Goal: Transaction & Acquisition: Purchase product/service

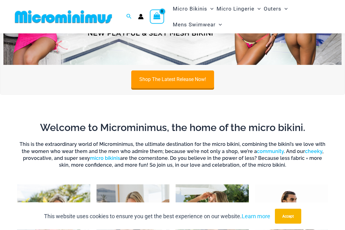
scroll to position [99, 0]
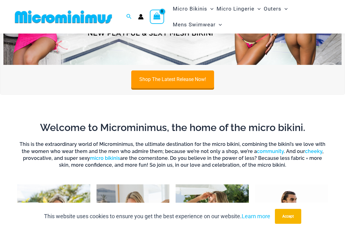
click at [176, 77] on link "Shop The Latest Release Now!" at bounding box center [172, 79] width 83 height 18
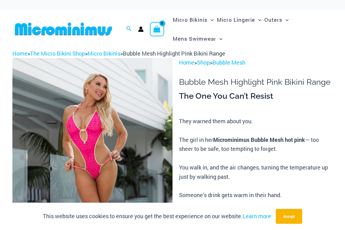
click at [110, 52] on link "Micro Bikinis" at bounding box center [104, 53] width 33 height 7
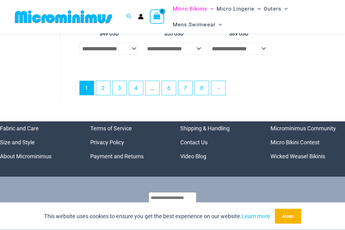
scroll to position [1407, 0]
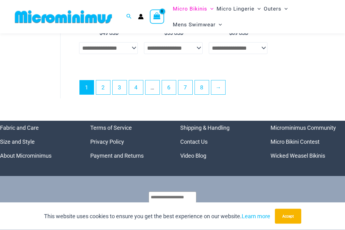
click at [118, 86] on link "3" at bounding box center [120, 88] width 14 height 14
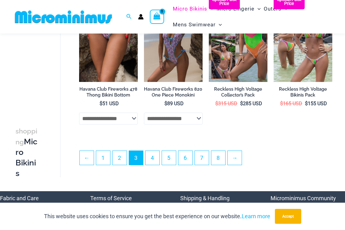
scroll to position [1159, 0]
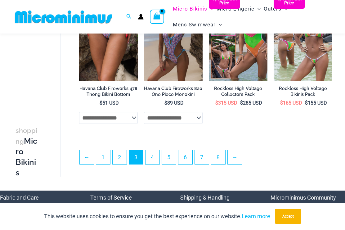
click at [119, 151] on link "2" at bounding box center [120, 157] width 14 height 14
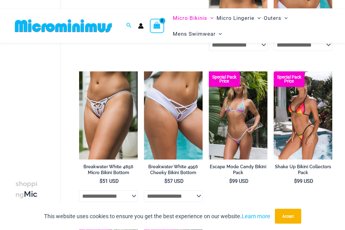
scroll to position [781, 0]
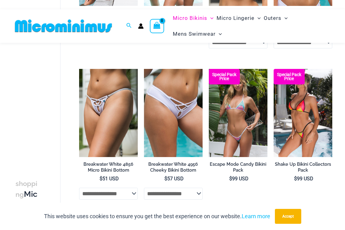
click at [209, 69] on img at bounding box center [209, 69] width 0 height 0
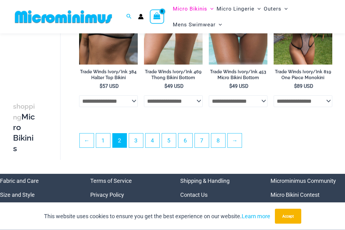
scroll to position [1176, 0]
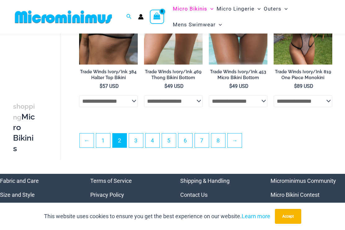
click at [187, 141] on link "6" at bounding box center [185, 140] width 14 height 14
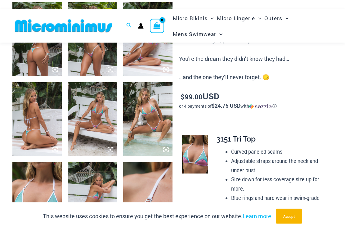
scroll to position [296, 0]
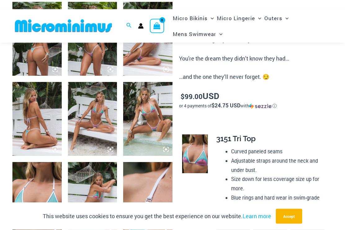
click at [155, 116] on img at bounding box center [147, 119] width 49 height 74
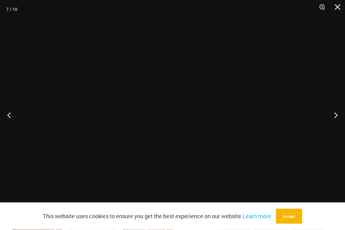
scroll to position [296, 0]
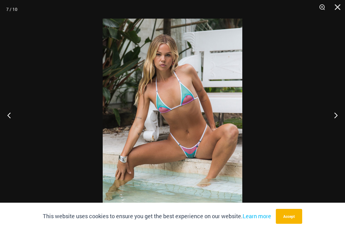
click at [337, 218] on div at bounding box center [172, 115] width 345 height 230
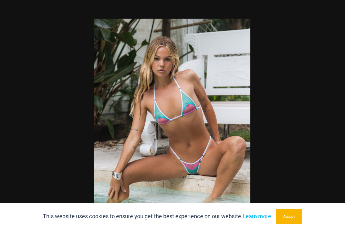
click at [329, 142] on div at bounding box center [172, 115] width 345 height 230
click at [340, 121] on button "Next" at bounding box center [333, 115] width 23 height 31
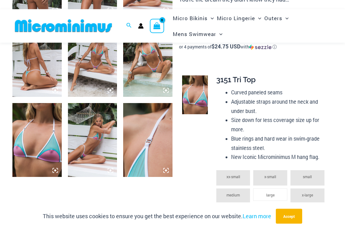
scroll to position [363, 0]
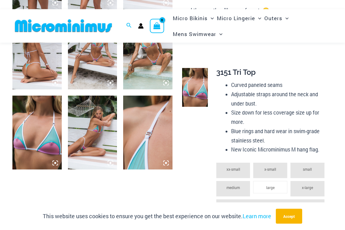
click at [93, 121] on img at bounding box center [92, 133] width 49 height 74
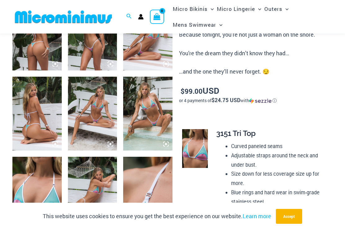
scroll to position [301, 0]
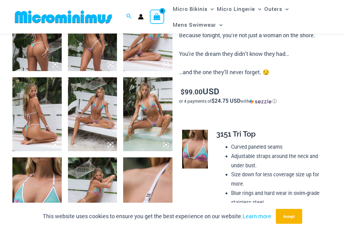
click at [94, 101] on img at bounding box center [92, 114] width 49 height 74
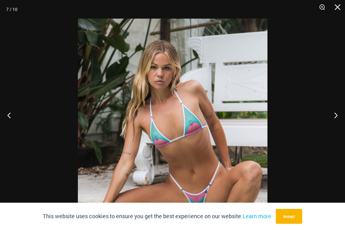
click at [338, 111] on button "Next" at bounding box center [333, 115] width 23 height 31
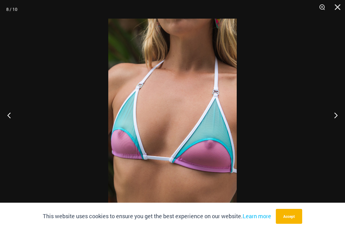
click at [8, 118] on button "Previous" at bounding box center [11, 115] width 23 height 31
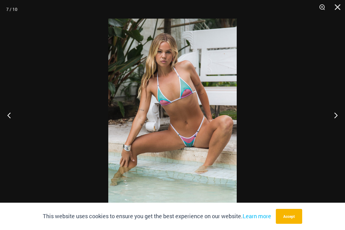
click at [10, 116] on button "Previous" at bounding box center [11, 115] width 23 height 31
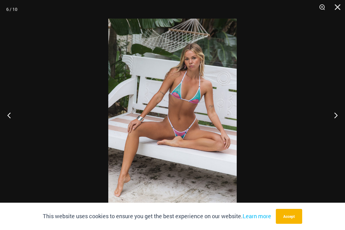
click at [9, 115] on button "Previous" at bounding box center [11, 115] width 23 height 31
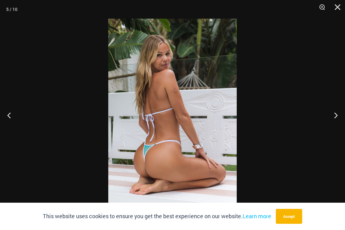
click at [10, 117] on button "Previous" at bounding box center [11, 115] width 23 height 31
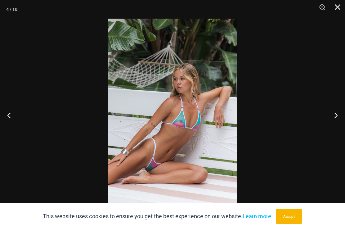
click at [10, 117] on button "Previous" at bounding box center [11, 115] width 23 height 31
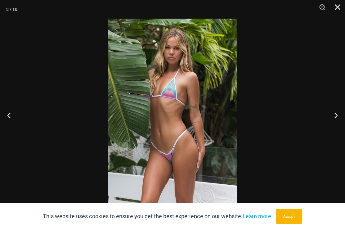
click at [11, 117] on button "Previous" at bounding box center [11, 115] width 23 height 31
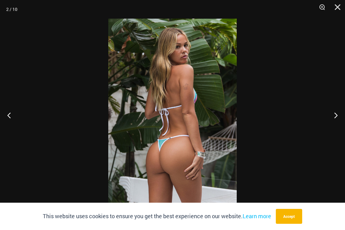
click at [9, 118] on button "Previous" at bounding box center [11, 115] width 23 height 31
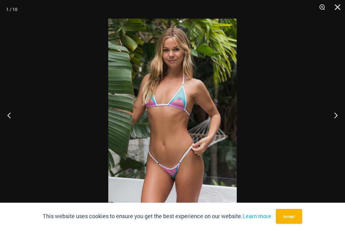
click at [332, 119] on button "Next" at bounding box center [333, 115] width 23 height 31
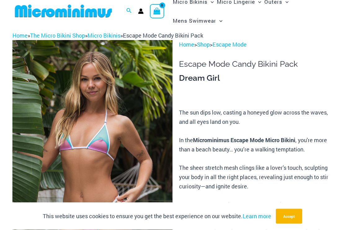
scroll to position [0, 0]
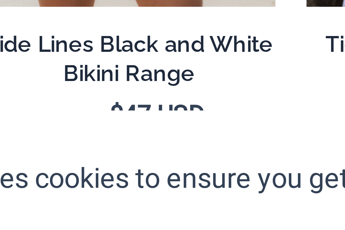
scroll to position [442, 0]
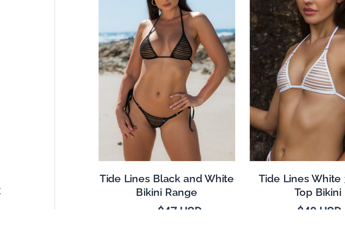
click at [79, 94] on img at bounding box center [79, 94] width 0 height 0
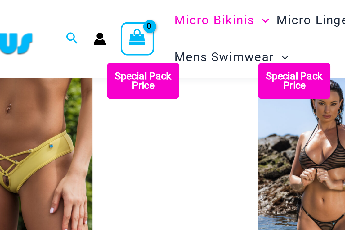
scroll to position [329, 0]
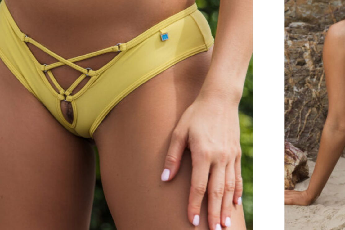
click at [79, 56] on img at bounding box center [79, 56] width 0 height 0
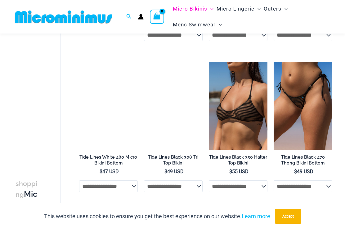
scroll to position [625, 0]
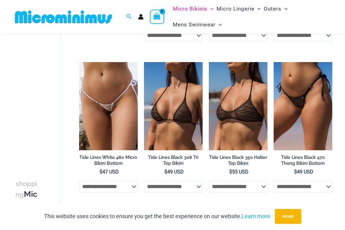
click at [274, 62] on img at bounding box center [274, 62] width 0 height 0
click at [209, 62] on img at bounding box center [209, 62] width 0 height 0
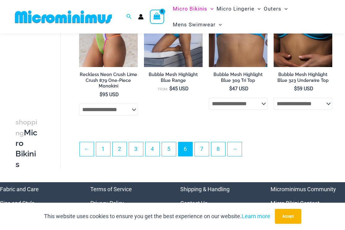
scroll to position [1167, 0]
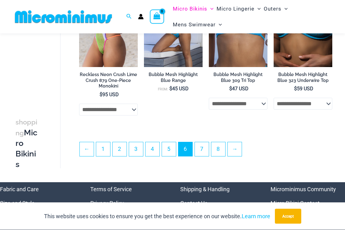
click at [208, 152] on link "7" at bounding box center [202, 149] width 14 height 14
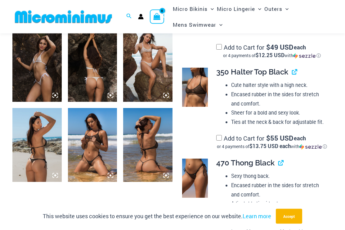
scroll to position [275, 0]
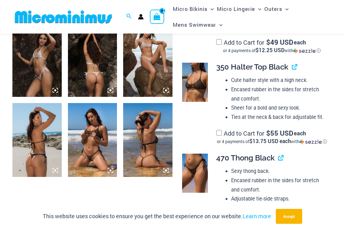
click at [88, 140] on img at bounding box center [92, 140] width 49 height 74
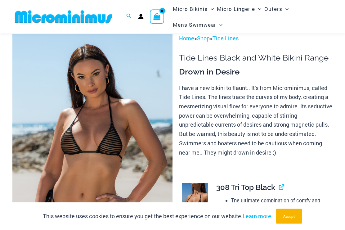
scroll to position [0, 0]
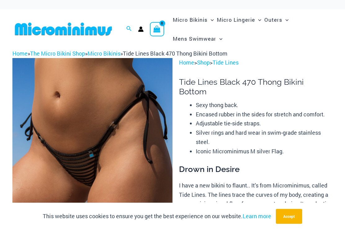
click at [138, 134] on img at bounding box center [92, 178] width 160 height 240
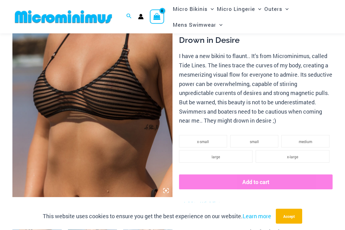
scroll to position [89, 0]
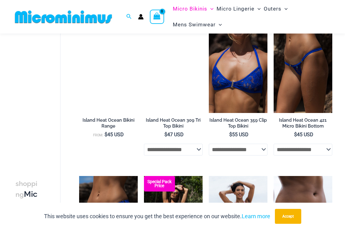
scroll to position [920, 0]
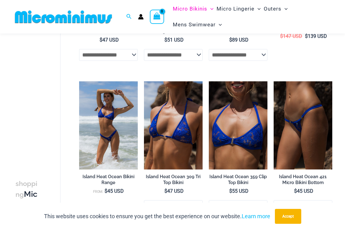
click at [144, 81] on img at bounding box center [144, 81] width 0 height 0
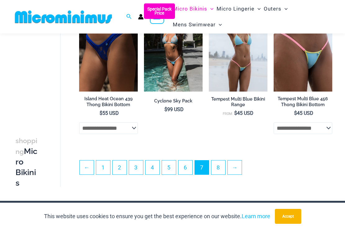
scroll to position [1151, 0]
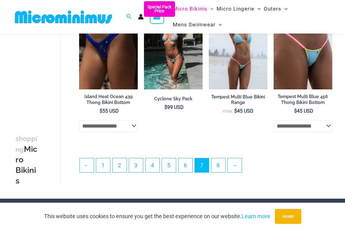
click at [224, 170] on link "8" at bounding box center [218, 165] width 14 height 14
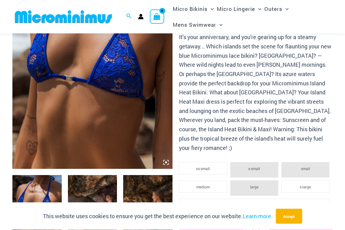
click at [119, 97] on img at bounding box center [92, 49] width 160 height 240
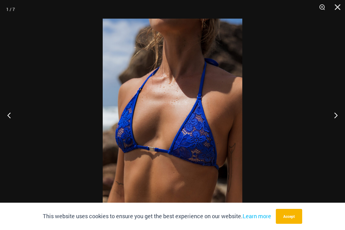
click at [341, 125] on button "Next" at bounding box center [333, 115] width 23 height 31
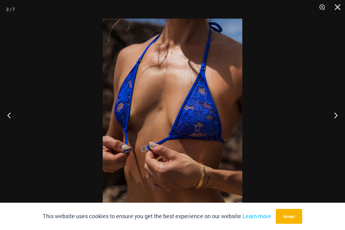
click at [332, 121] on button "Next" at bounding box center [333, 115] width 23 height 31
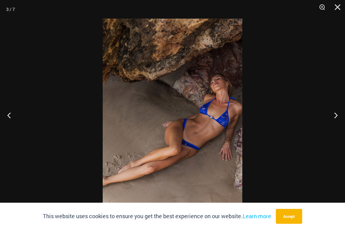
click at [337, 122] on button "Next" at bounding box center [333, 115] width 23 height 31
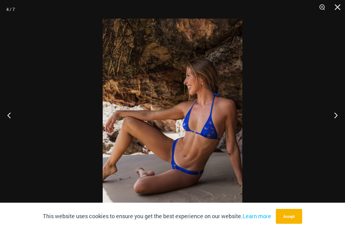
click at [333, 124] on button "Next" at bounding box center [333, 115] width 23 height 31
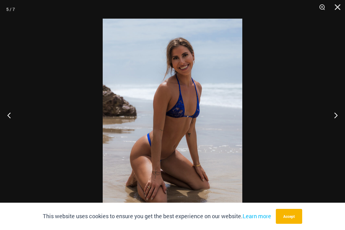
click at [335, 123] on button "Next" at bounding box center [333, 115] width 23 height 31
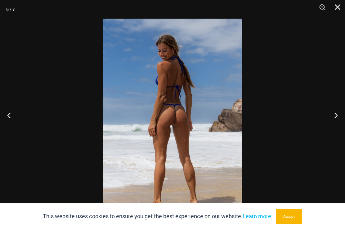
click at [336, 121] on button "Next" at bounding box center [333, 115] width 23 height 31
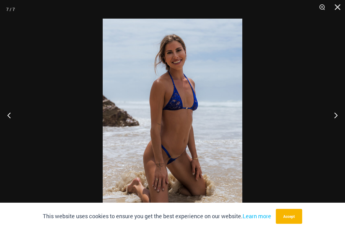
click at [337, 121] on button "Next" at bounding box center [333, 115] width 23 height 31
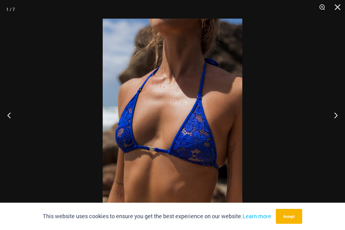
click at [337, 120] on button "Next" at bounding box center [333, 115] width 23 height 31
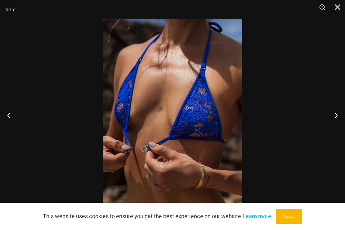
click at [337, 121] on button "Next" at bounding box center [333, 115] width 23 height 31
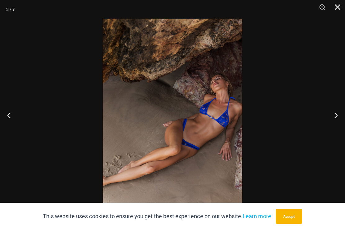
click at [26, 128] on div at bounding box center [172, 115] width 345 height 230
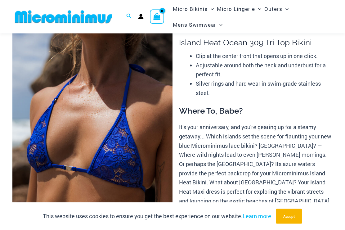
scroll to position [0, 0]
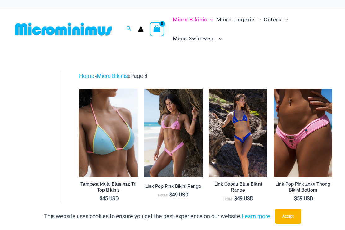
click at [209, 89] on img at bounding box center [209, 89] width 0 height 0
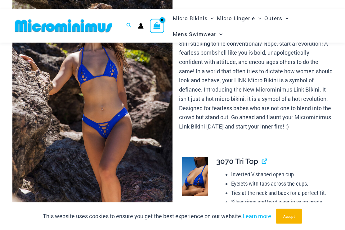
click at [145, 106] on img at bounding box center [92, 110] width 160 height 240
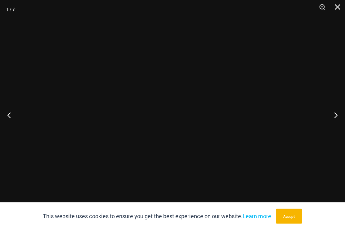
scroll to position [62, 0]
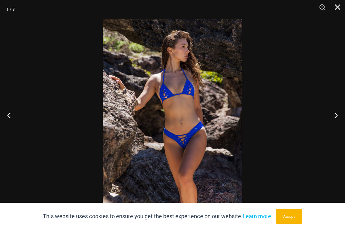
click at [336, 127] on button "Next" at bounding box center [333, 115] width 23 height 31
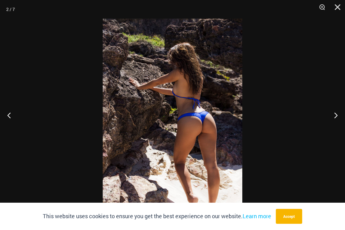
click at [333, 128] on button "Next" at bounding box center [333, 115] width 23 height 31
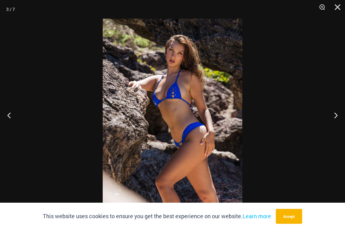
click at [335, 124] on button "Next" at bounding box center [333, 115] width 23 height 31
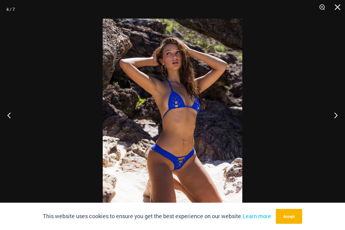
click at [337, 122] on button "Next" at bounding box center [333, 115] width 23 height 31
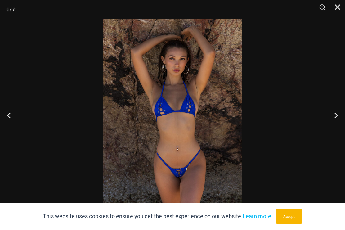
click at [337, 122] on button "Next" at bounding box center [333, 115] width 23 height 31
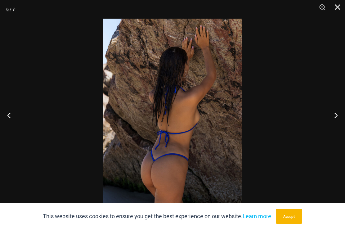
click at [10, 122] on button "Previous" at bounding box center [11, 115] width 23 height 31
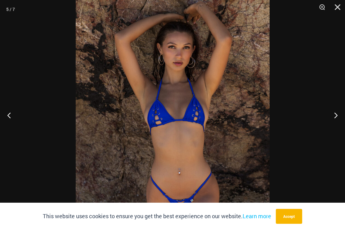
click at [9, 126] on button "Previous" at bounding box center [11, 115] width 23 height 31
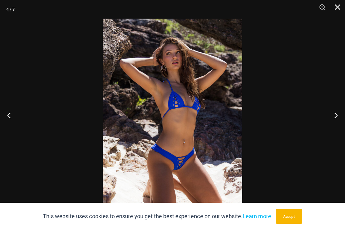
click at [11, 127] on button "Previous" at bounding box center [11, 115] width 23 height 31
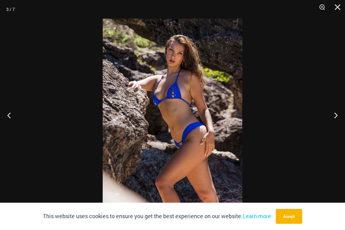
click at [12, 122] on button "Previous" at bounding box center [11, 115] width 23 height 31
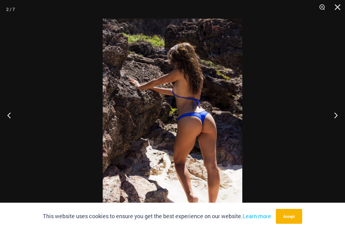
click at [11, 124] on button "Previous" at bounding box center [11, 115] width 23 height 31
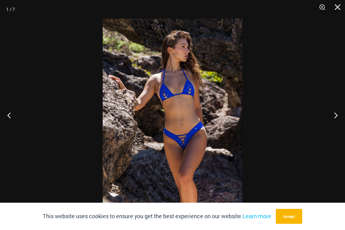
click at [9, 127] on button "Previous" at bounding box center [11, 115] width 23 height 31
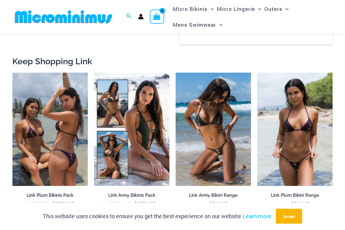
scroll to position [773, 0]
click at [176, 73] on img at bounding box center [176, 73] width 0 height 0
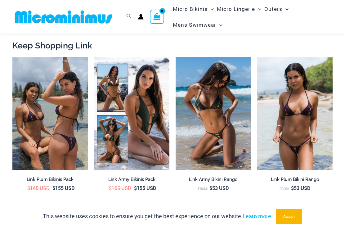
click at [94, 57] on img at bounding box center [94, 57] width 0 height 0
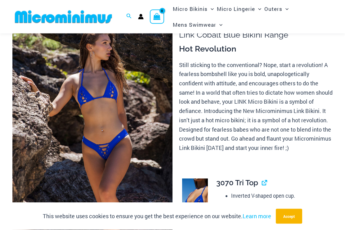
scroll to position [0, 0]
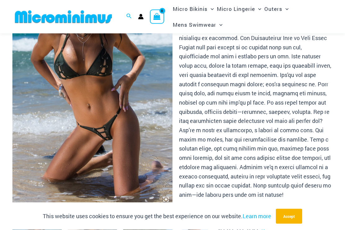
scroll to position [81, 0]
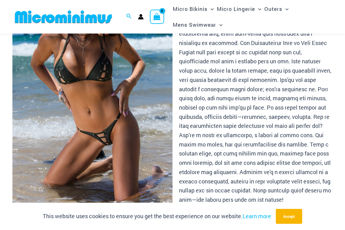
click at [142, 112] on img at bounding box center [92, 91] width 160 height 240
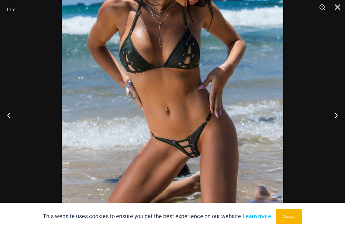
click at [329, 120] on button "Next" at bounding box center [333, 115] width 23 height 31
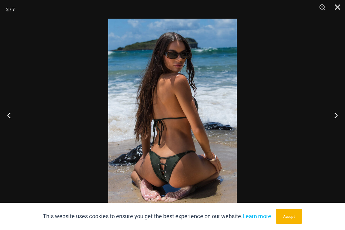
click at [334, 120] on button "Next" at bounding box center [333, 115] width 23 height 31
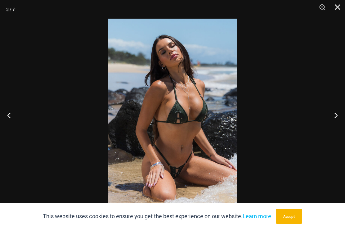
click at [333, 115] on button "Next" at bounding box center [333, 115] width 23 height 31
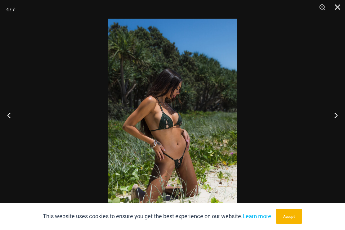
click at [335, 112] on button "Next" at bounding box center [333, 115] width 23 height 31
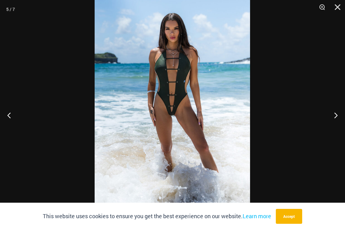
click at [332, 118] on button "Next" at bounding box center [333, 115] width 23 height 31
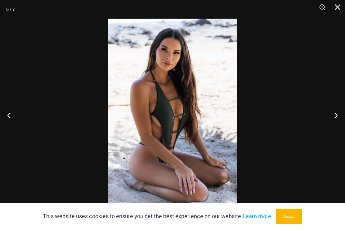
click at [335, 112] on button "Next" at bounding box center [333, 115] width 23 height 31
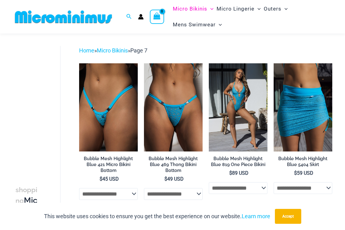
scroll to position [18, 0]
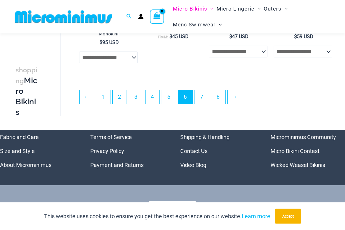
scroll to position [1220, 0]
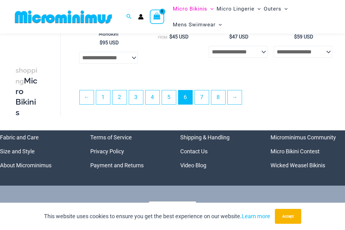
click at [157, 102] on link "4" at bounding box center [153, 97] width 14 height 14
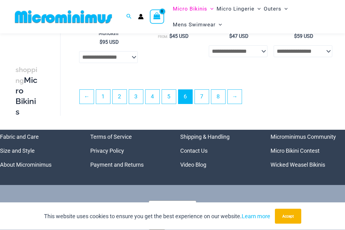
scroll to position [1237, 0]
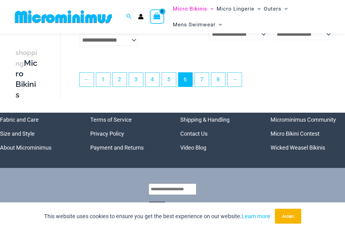
click at [187, 85] on span "6" at bounding box center [185, 80] width 14 height 14
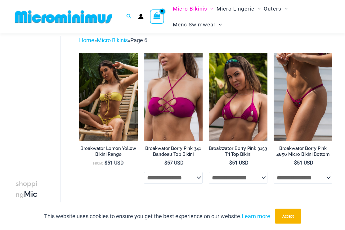
scroll to position [0, 0]
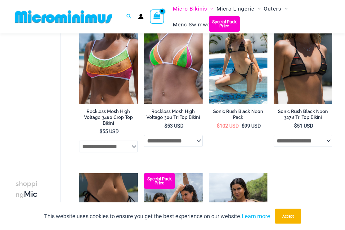
scroll to position [223, 0]
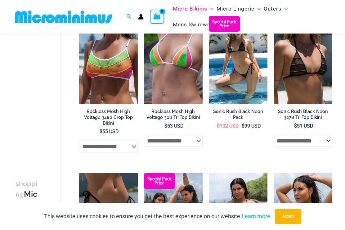
click at [209, 16] on img at bounding box center [209, 16] width 0 height 0
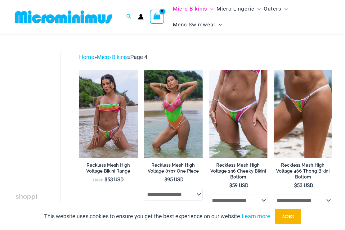
scroll to position [0, 0]
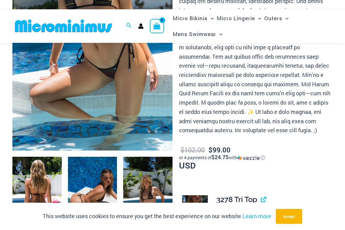
scroll to position [141, 0]
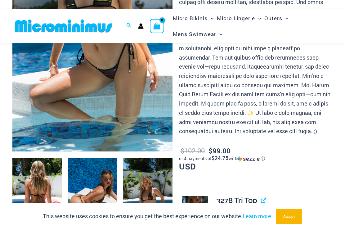
click at [37, 85] on img at bounding box center [92, 31] width 160 height 240
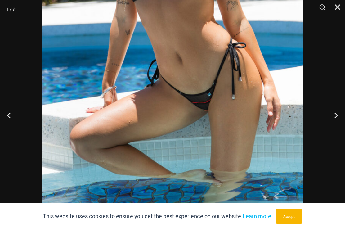
click at [333, 121] on button "Next" at bounding box center [333, 115] width 23 height 31
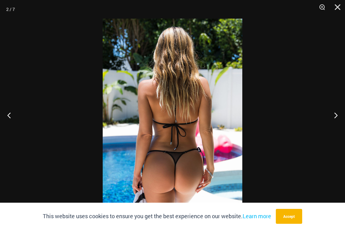
click at [334, 123] on button "Next" at bounding box center [333, 115] width 23 height 31
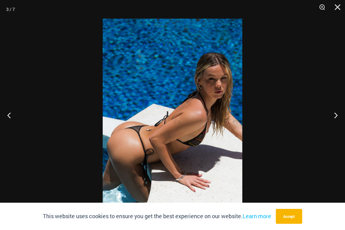
click at [335, 125] on button "Next" at bounding box center [333, 115] width 23 height 31
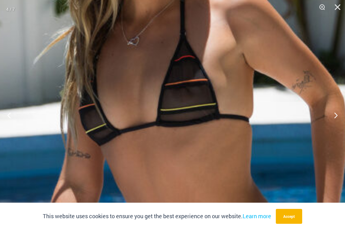
click at [336, 126] on button "Next" at bounding box center [333, 115] width 23 height 31
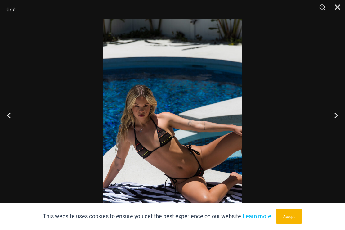
click at [334, 131] on button "Next" at bounding box center [333, 115] width 23 height 31
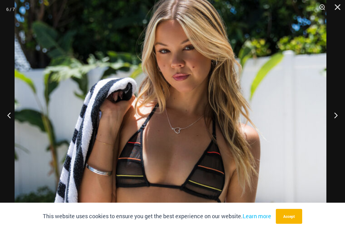
click at [335, 121] on button "Next" at bounding box center [333, 115] width 23 height 31
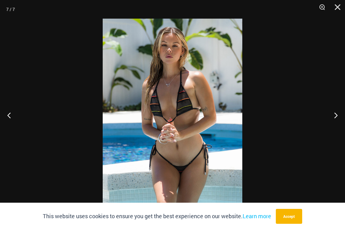
click at [338, 122] on button "Next" at bounding box center [333, 115] width 23 height 31
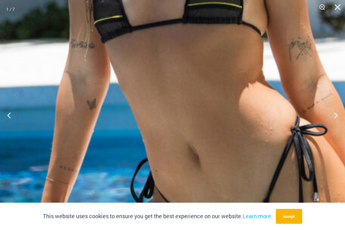
click at [335, 127] on button "Next" at bounding box center [333, 115] width 23 height 31
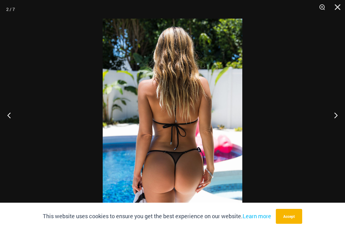
click at [336, 128] on button "Next" at bounding box center [333, 115] width 23 height 31
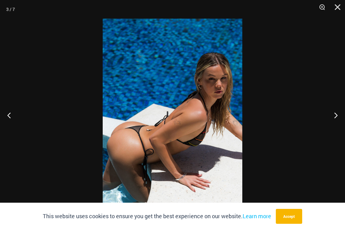
click at [334, 128] on button "Next" at bounding box center [333, 115] width 23 height 31
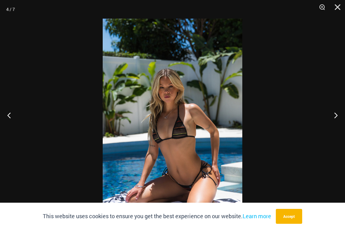
click at [337, 124] on button "Next" at bounding box center [333, 115] width 23 height 31
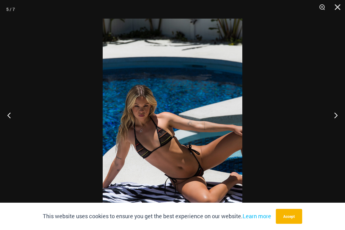
click at [336, 124] on button "Next" at bounding box center [333, 115] width 23 height 31
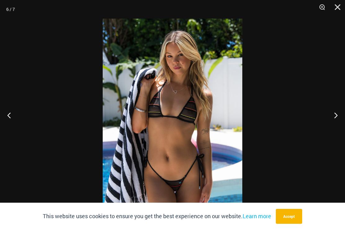
click at [336, 124] on button "Next" at bounding box center [333, 115] width 23 height 31
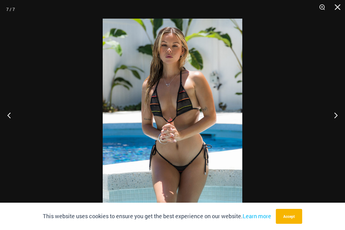
click at [336, 123] on button "Next" at bounding box center [333, 115] width 23 height 31
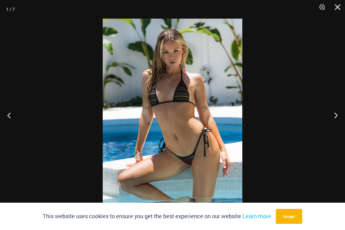
click at [335, 124] on button "Next" at bounding box center [333, 115] width 23 height 31
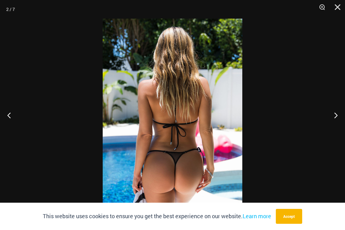
click at [335, 122] on button "Next" at bounding box center [333, 115] width 23 height 31
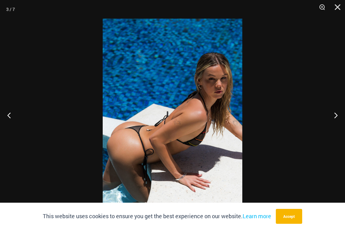
click at [338, 11] on button "Close" at bounding box center [336, 9] width 16 height 19
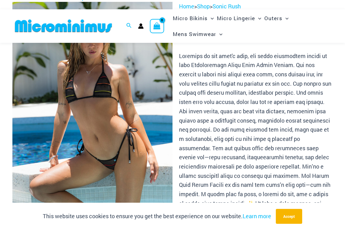
scroll to position [0, 0]
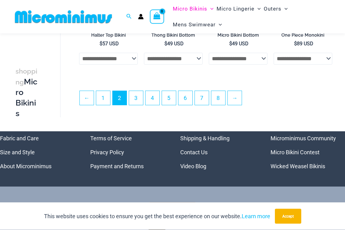
scroll to position [1219, 0]
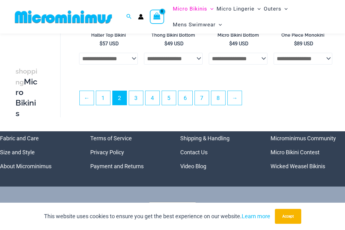
click at [156, 97] on link "4" at bounding box center [153, 98] width 14 height 14
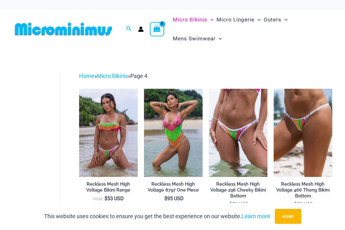
click at [146, 79] on span "Page 4" at bounding box center [138, 76] width 17 height 7
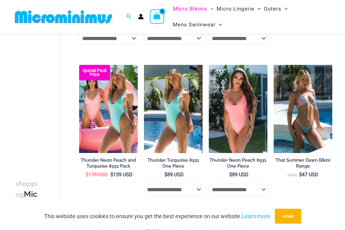
scroll to position [1088, 0]
click at [144, 65] on img at bounding box center [144, 65] width 0 height 0
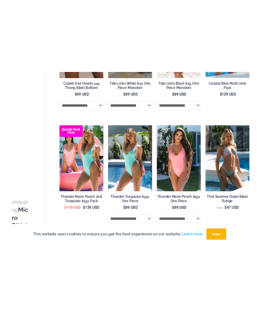
scroll to position [1918, 0]
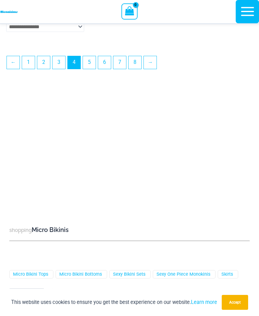
click at [41, 69] on link "2" at bounding box center [43, 62] width 13 height 13
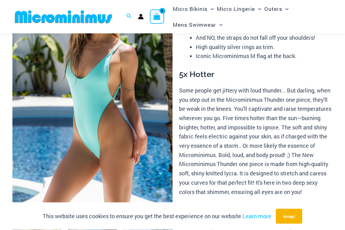
click at [39, 86] on img at bounding box center [92, 93] width 160 height 240
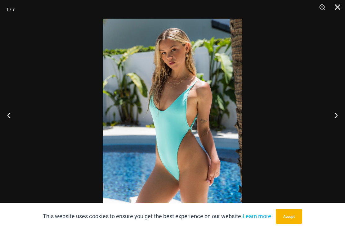
click at [335, 123] on button "Next" at bounding box center [333, 115] width 23 height 31
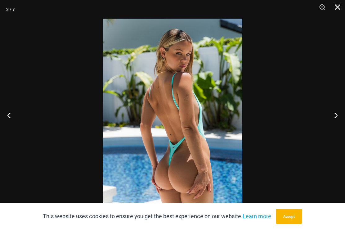
click at [333, 123] on button "Next" at bounding box center [333, 115] width 23 height 31
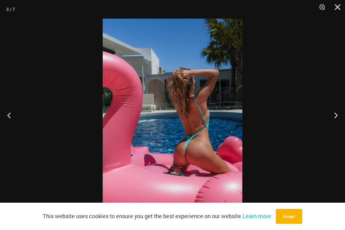
click at [334, 123] on button "Next" at bounding box center [333, 115] width 23 height 31
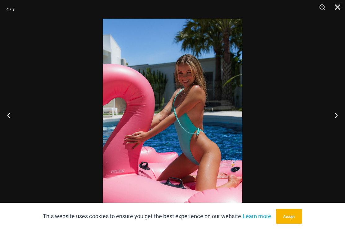
click at [331, 123] on button "Next" at bounding box center [333, 115] width 23 height 31
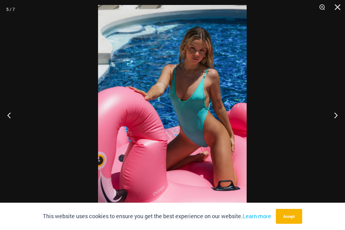
click at [335, 124] on button "Next" at bounding box center [333, 115] width 23 height 31
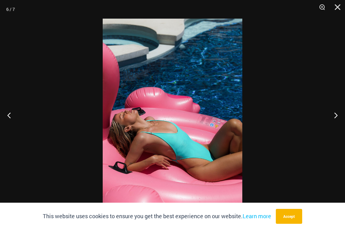
click at [332, 120] on button "Next" at bounding box center [333, 115] width 23 height 31
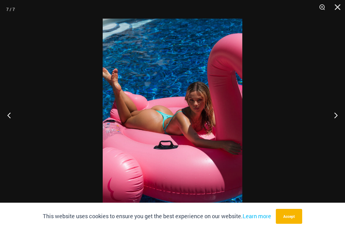
click at [337, 122] on button "Next" at bounding box center [333, 115] width 23 height 31
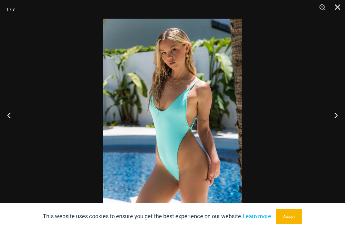
click at [338, 123] on button "Next" at bounding box center [333, 115] width 23 height 31
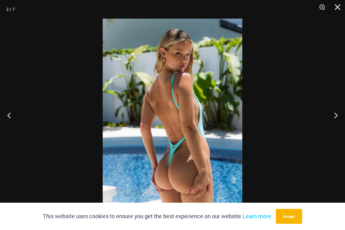
click at [337, 126] on button "Next" at bounding box center [333, 115] width 23 height 31
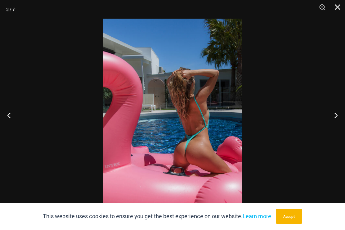
click at [338, 123] on button "Next" at bounding box center [333, 115] width 23 height 31
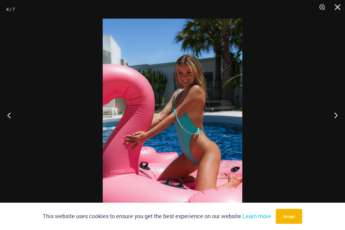
click at [338, 7] on button "Close" at bounding box center [336, 9] width 16 height 19
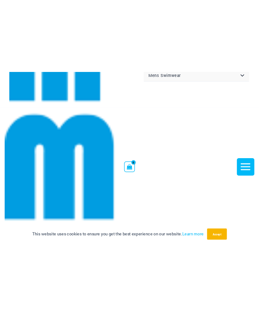
scroll to position [0, 0]
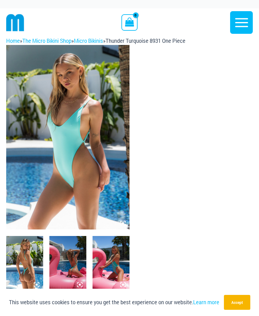
click at [98, 146] on img at bounding box center [67, 137] width 123 height 185
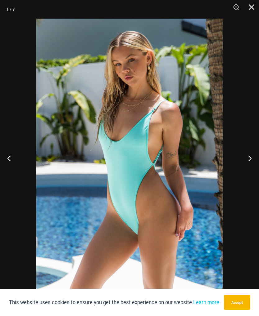
click at [244, 159] on button "Next" at bounding box center [247, 158] width 23 height 31
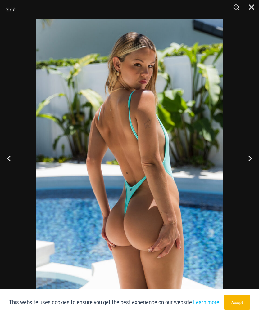
click at [250, 7] on button "Close" at bounding box center [249, 9] width 16 height 19
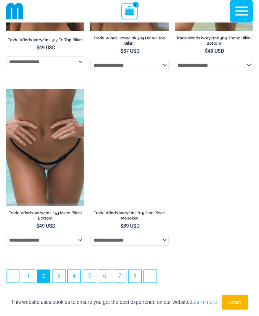
scroll to position [1685, 0]
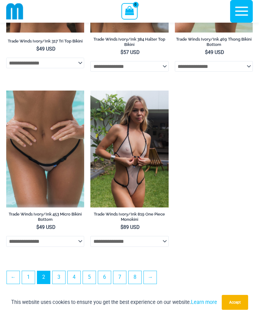
click at [6, 91] on img at bounding box center [6, 91] width 0 height 0
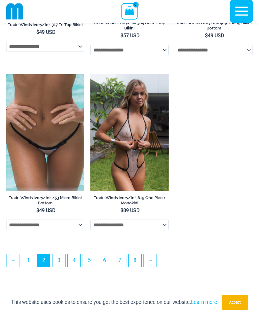
click at [90, 74] on img at bounding box center [90, 74] width 0 height 0
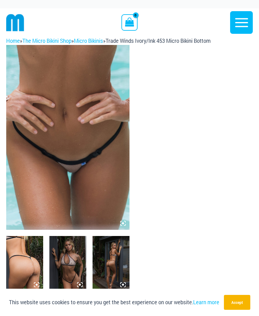
click at [78, 108] on img at bounding box center [67, 137] width 123 height 185
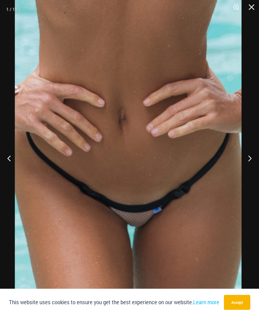
click at [253, 157] on button "Next" at bounding box center [247, 158] width 23 height 31
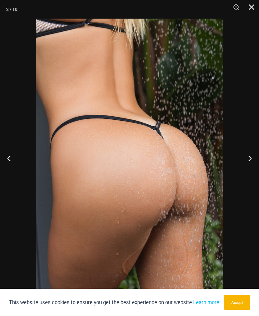
click at [245, 155] on button "Next" at bounding box center [247, 158] width 23 height 31
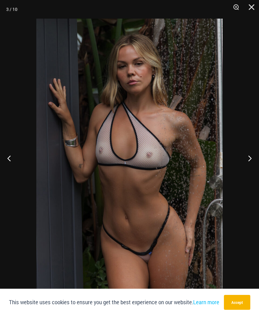
click at [248, 280] on div at bounding box center [129, 158] width 259 height 316
click at [246, 116] on div at bounding box center [129, 158] width 259 height 316
click at [250, 158] on button "Next" at bounding box center [247, 158] width 23 height 31
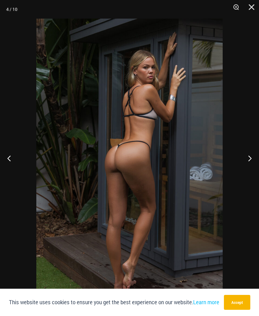
click at [249, 158] on button "Next" at bounding box center [247, 158] width 23 height 31
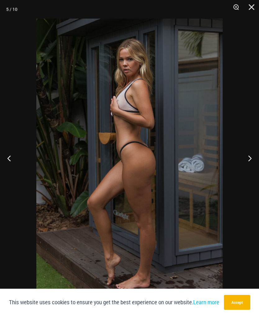
click at [248, 158] on button "Next" at bounding box center [247, 158] width 23 height 31
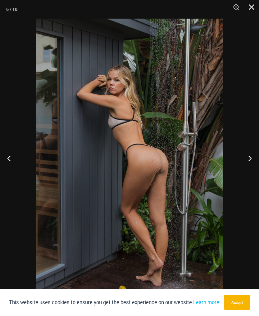
click at [250, 153] on button "Next" at bounding box center [247, 158] width 23 height 31
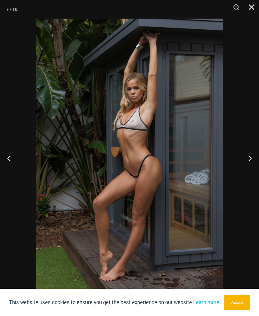
click at [250, 157] on button "Next" at bounding box center [247, 158] width 23 height 31
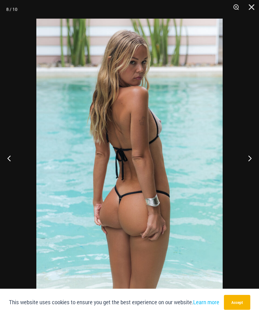
click at [245, 151] on button "Next" at bounding box center [247, 158] width 23 height 31
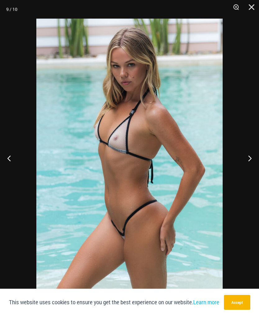
click at [248, 148] on button "Next" at bounding box center [247, 158] width 23 height 31
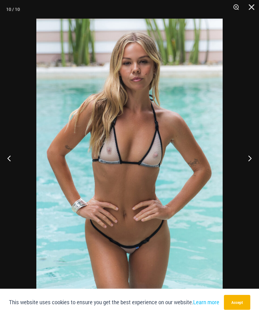
click at [247, 159] on button "Next" at bounding box center [247, 158] width 23 height 31
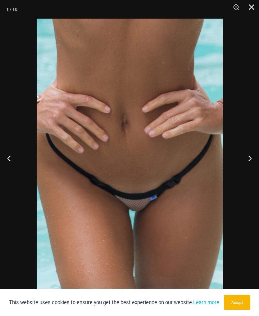
click at [251, 158] on button "Next" at bounding box center [247, 158] width 23 height 31
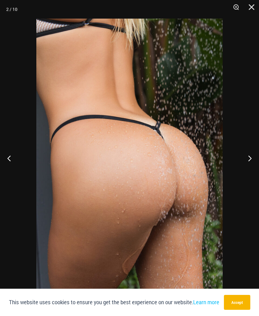
click at [250, 155] on button "Next" at bounding box center [247, 158] width 23 height 31
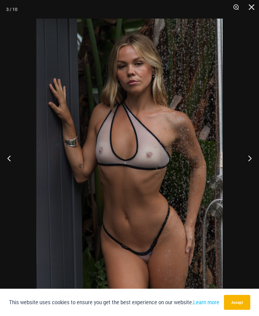
click at [249, 147] on button "Next" at bounding box center [247, 158] width 23 height 31
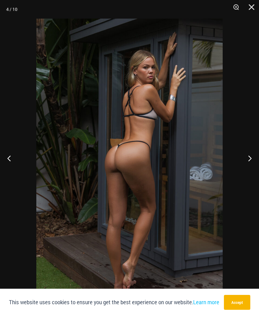
click at [254, 158] on button "Next" at bounding box center [247, 158] width 23 height 31
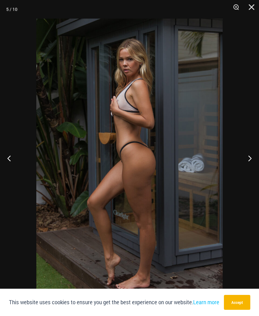
click at [249, 158] on button "Next" at bounding box center [247, 158] width 23 height 31
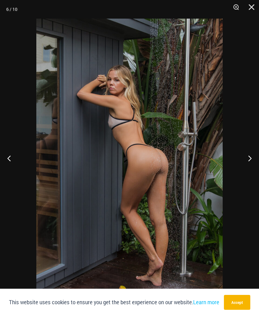
click at [248, 158] on button "Next" at bounding box center [247, 158] width 23 height 31
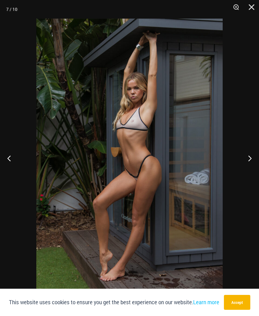
click at [251, 155] on button "Next" at bounding box center [247, 158] width 23 height 31
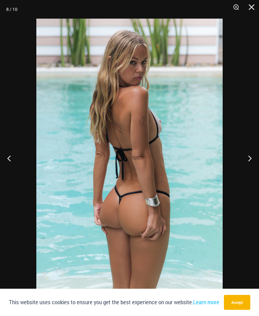
click at [251, 155] on button "Next" at bounding box center [247, 158] width 23 height 31
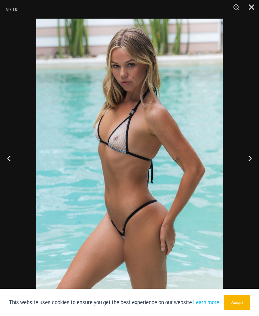
click at [251, 156] on button "Next" at bounding box center [247, 158] width 23 height 31
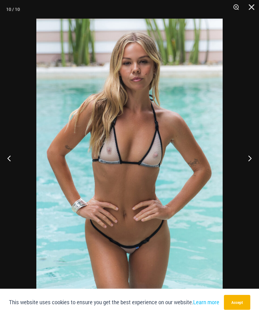
click at [249, 157] on button "Next" at bounding box center [247, 158] width 23 height 31
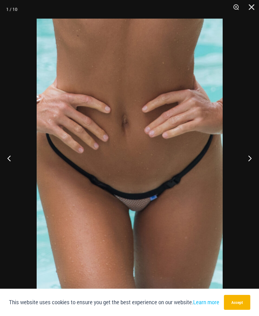
click at [250, 156] on button "Next" at bounding box center [247, 158] width 23 height 31
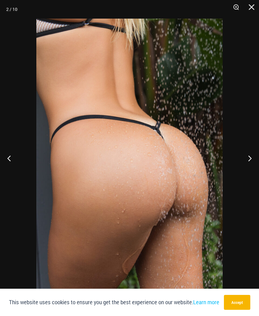
click at [250, 155] on button "Next" at bounding box center [247, 158] width 23 height 31
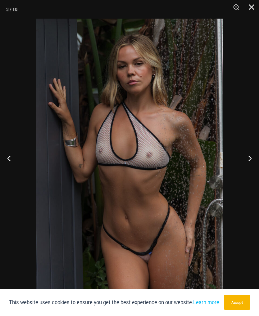
click at [250, 155] on button "Next" at bounding box center [247, 158] width 23 height 31
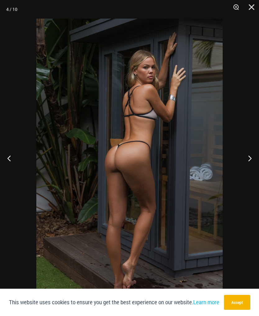
click at [249, 4] on button "Close" at bounding box center [249, 9] width 16 height 19
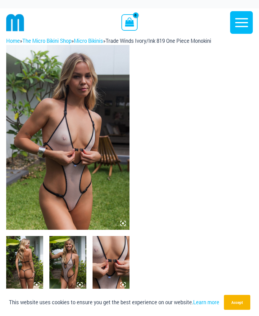
click at [83, 148] on img at bounding box center [67, 137] width 123 height 185
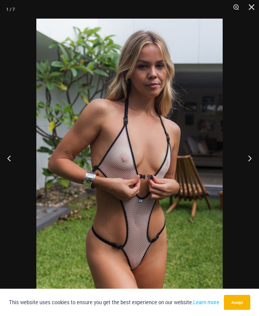
click at [251, 150] on button "Next" at bounding box center [247, 158] width 23 height 31
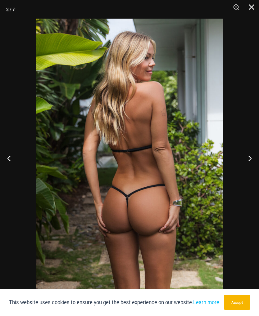
click at [249, 160] on button "Next" at bounding box center [247, 158] width 23 height 31
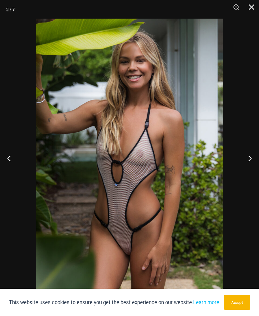
click at [1, 132] on div at bounding box center [129, 158] width 259 height 316
